Goal: Task Accomplishment & Management: Manage account settings

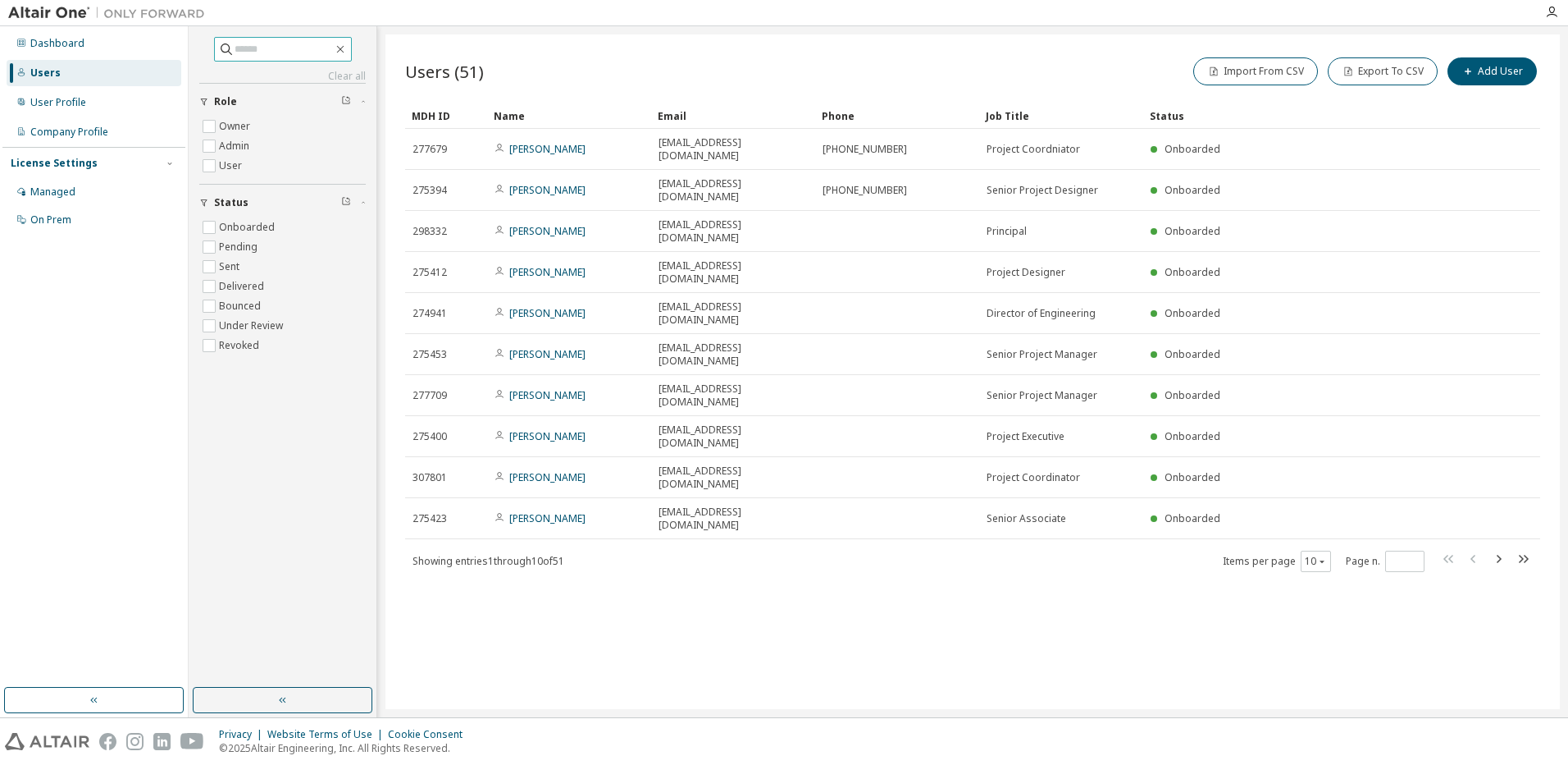
click at [269, 51] on input "text" at bounding box center [284, 49] width 99 height 17
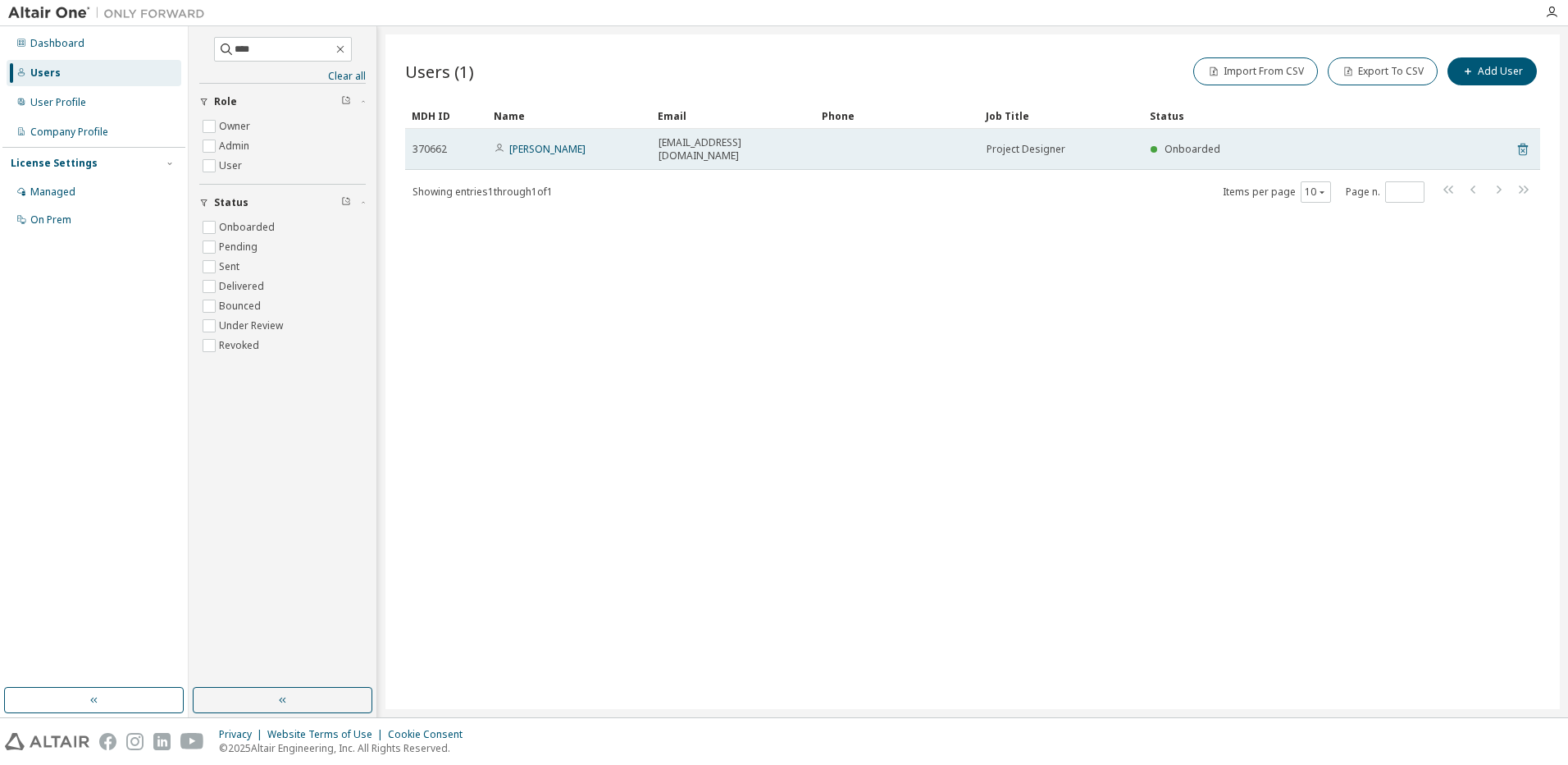
click at [1519, 143] on icon at bounding box center [1523, 149] width 10 height 12
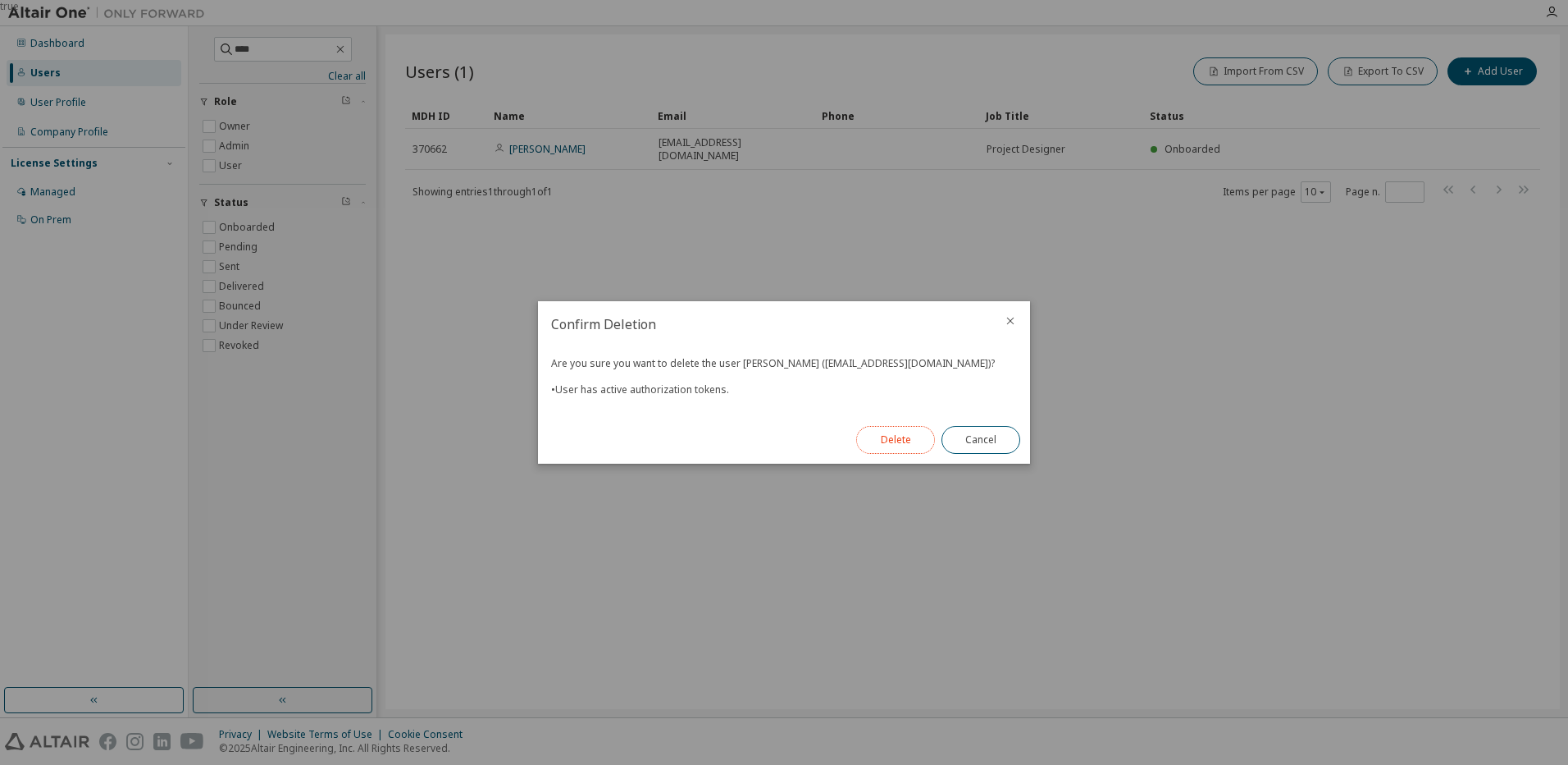
click at [903, 433] on button "Delete" at bounding box center [896, 439] width 79 height 28
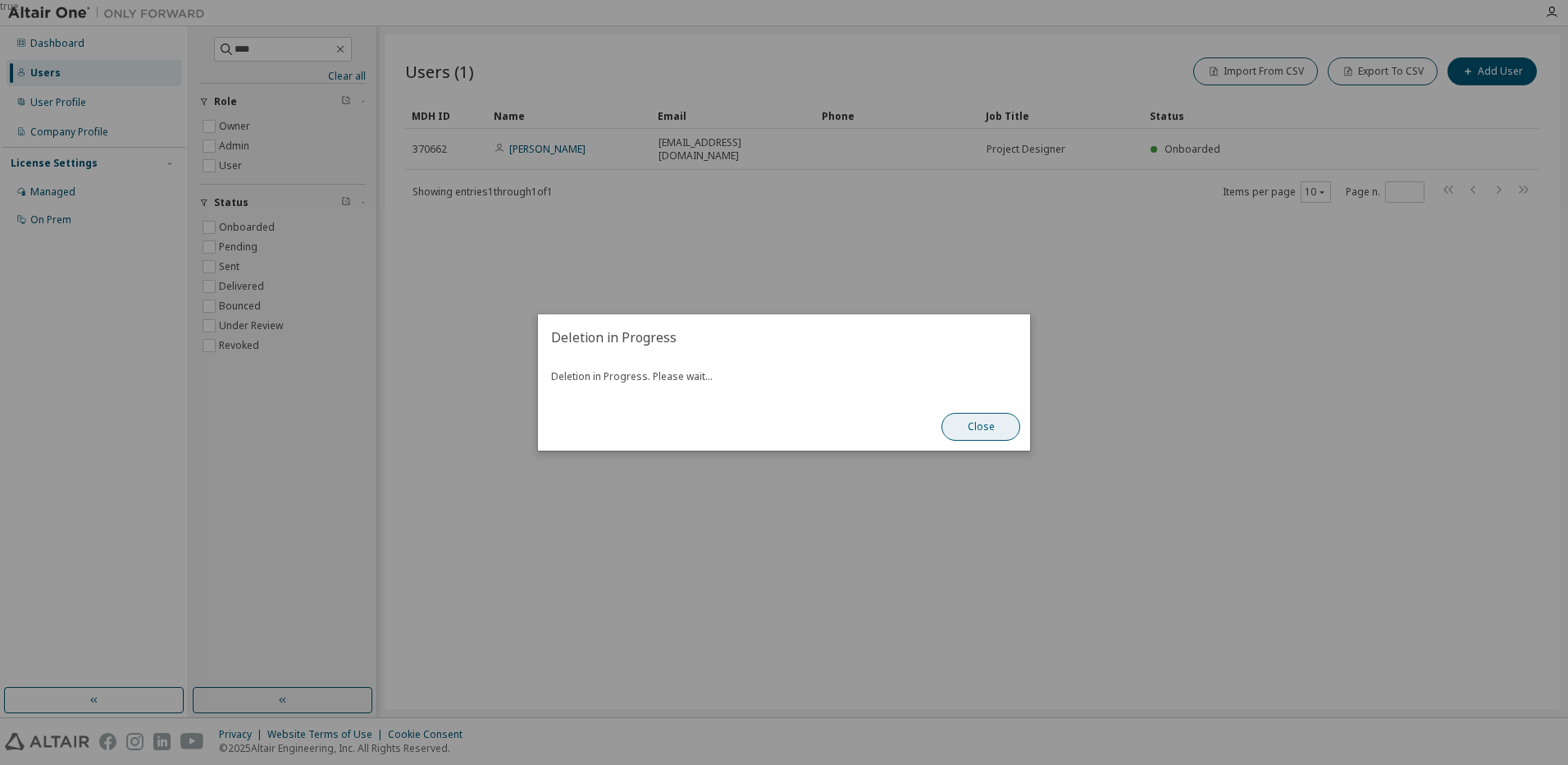
click at [999, 429] on button "Close" at bounding box center [981, 426] width 79 height 28
click at [982, 421] on button "Close" at bounding box center [981, 426] width 79 height 28
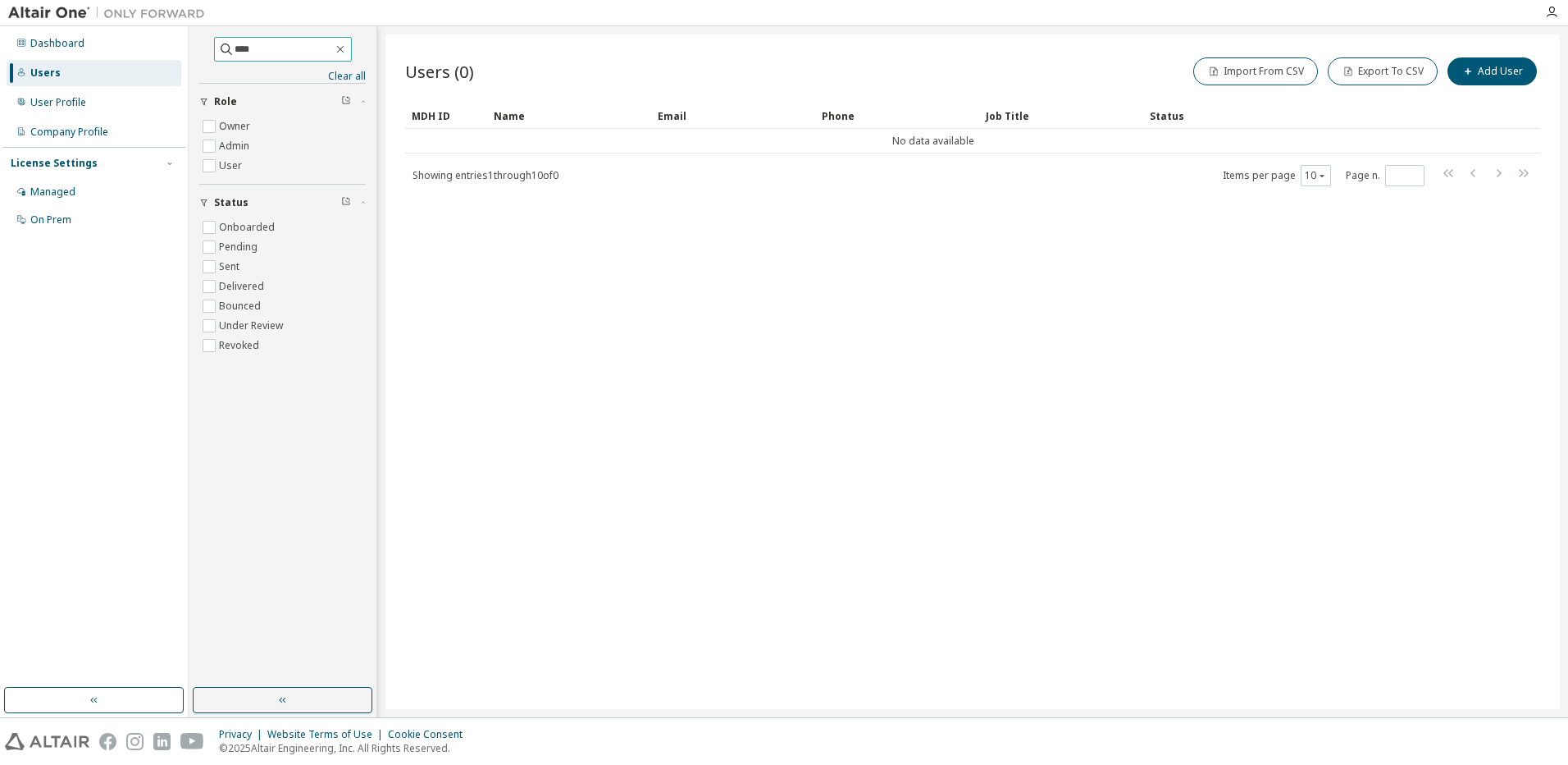
drag, startPoint x: 281, startPoint y: 51, endPoint x: 33, endPoint y: 19, distance: 250.1
click at [79, 25] on div "Dashboard Users User Profile Company Profile License Settings Managed On Prem *…" at bounding box center [784, 382] width 1568 height 765
drag, startPoint x: 243, startPoint y: 53, endPoint x: 75, endPoint y: 44, distance: 168.2
click at [81, 46] on div "Dashboard Users User Profile Company Profile License Settings Managed On Prem *…" at bounding box center [784, 372] width 1568 height 691
type input "****"
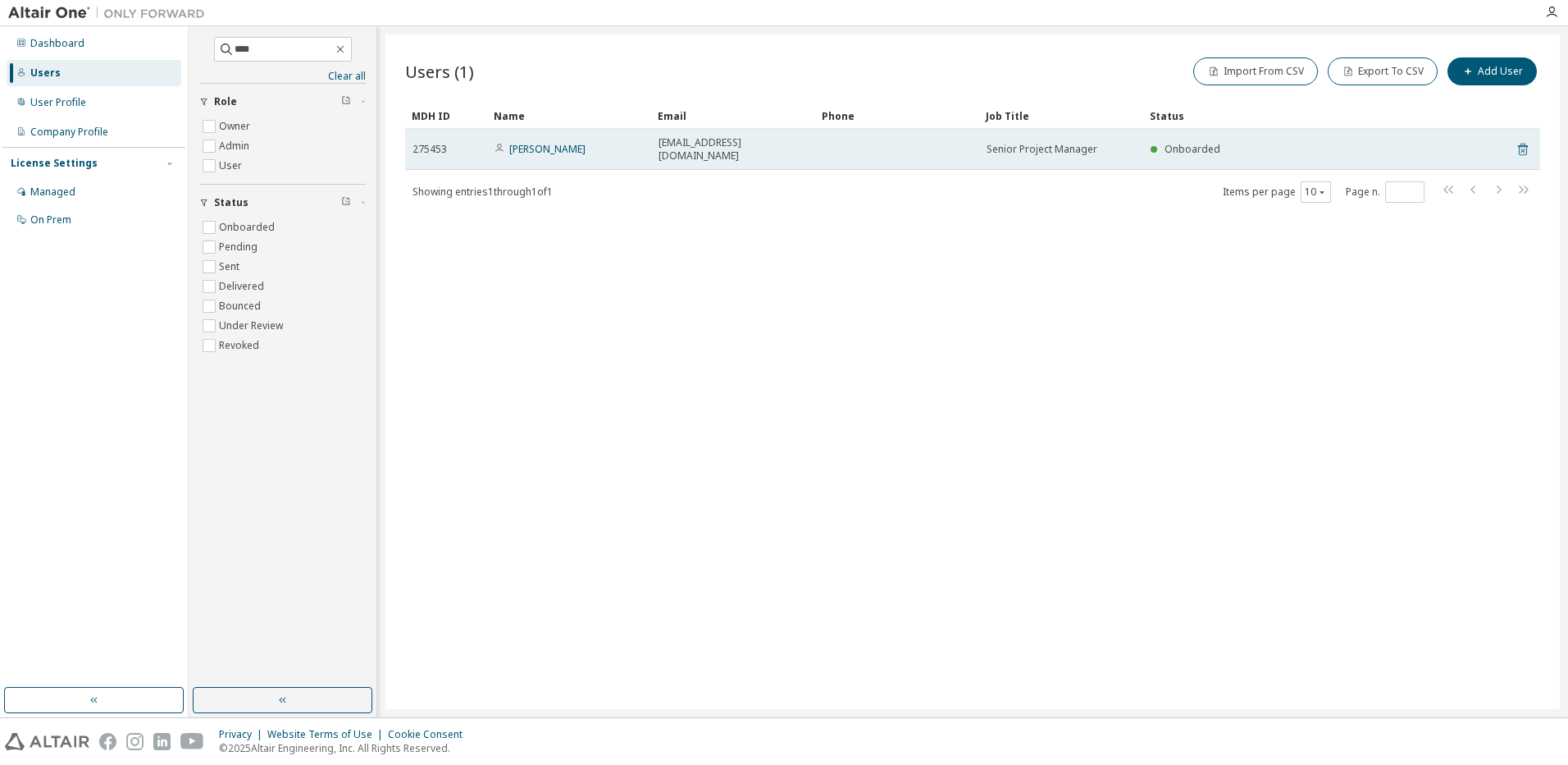
click at [1518, 143] on icon at bounding box center [1523, 149] width 10 height 12
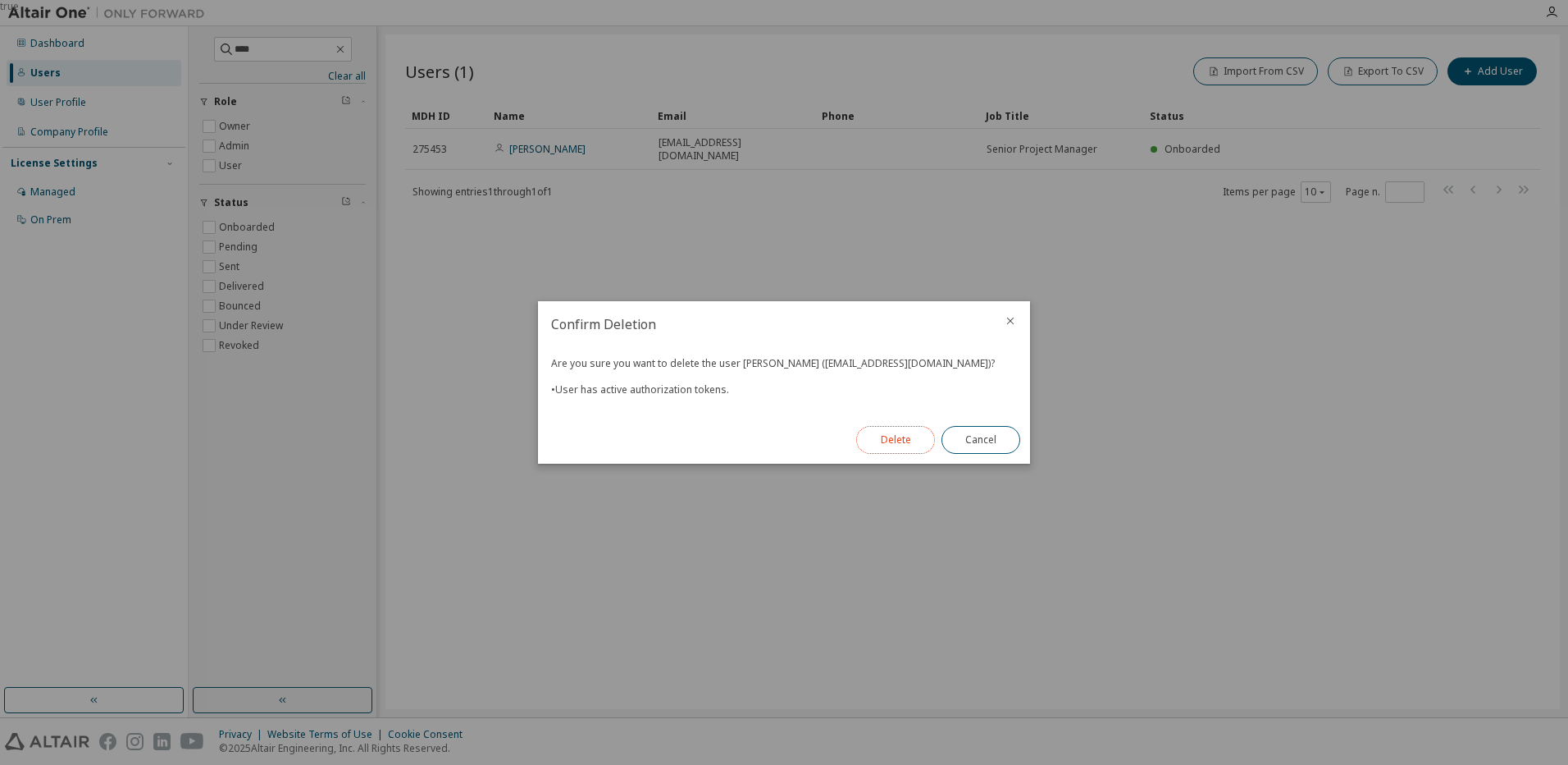
click at [920, 448] on button "Delete" at bounding box center [896, 439] width 79 height 28
